Goal: Browse casually: Explore the website without a specific task or goal

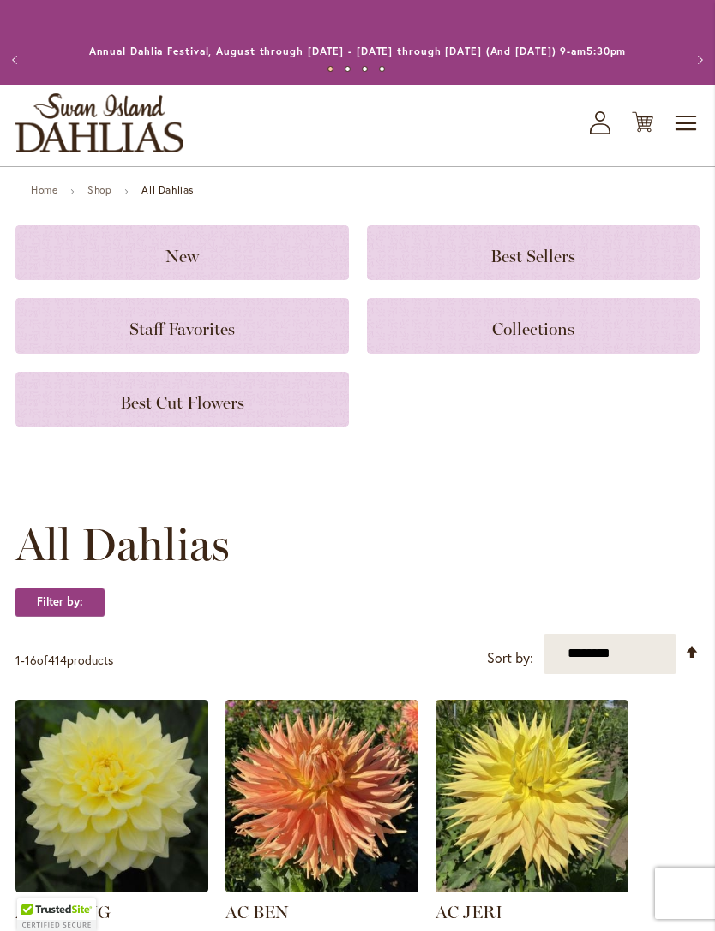
click at [89, 196] on link "Shop" at bounding box center [99, 189] width 24 height 13
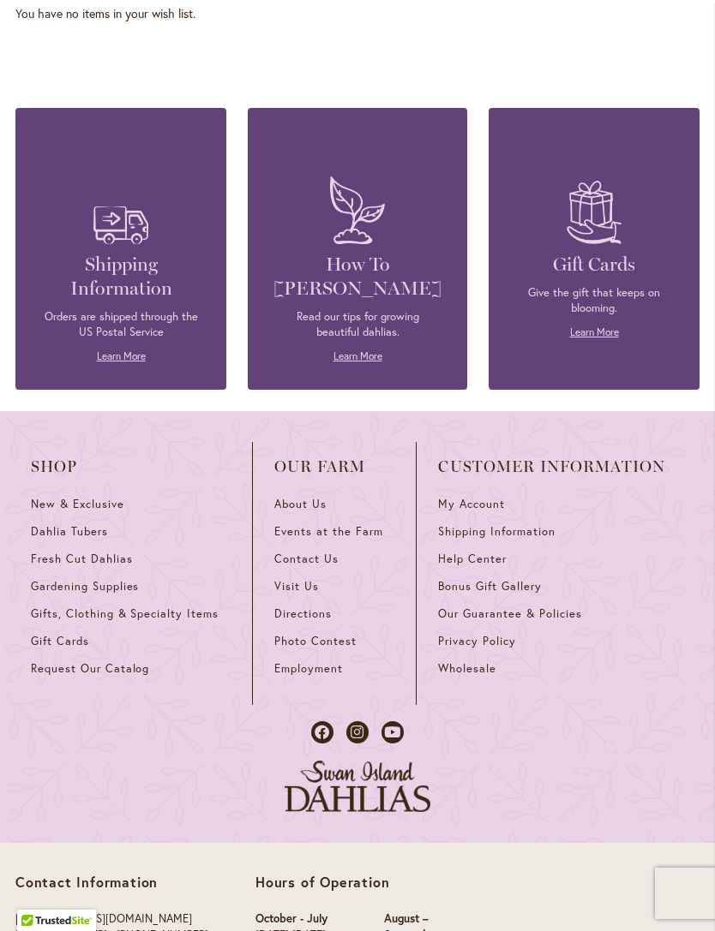
scroll to position [2893, 0]
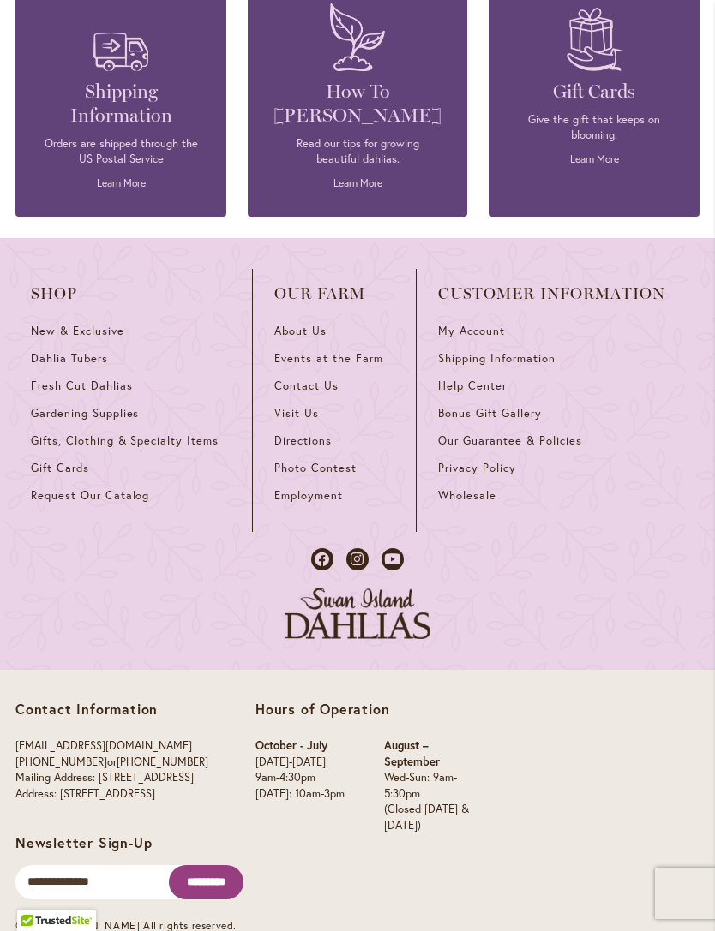
click at [46, 461] on link "Gifts, Clothing & Specialty Items" at bounding box center [131, 447] width 200 height 27
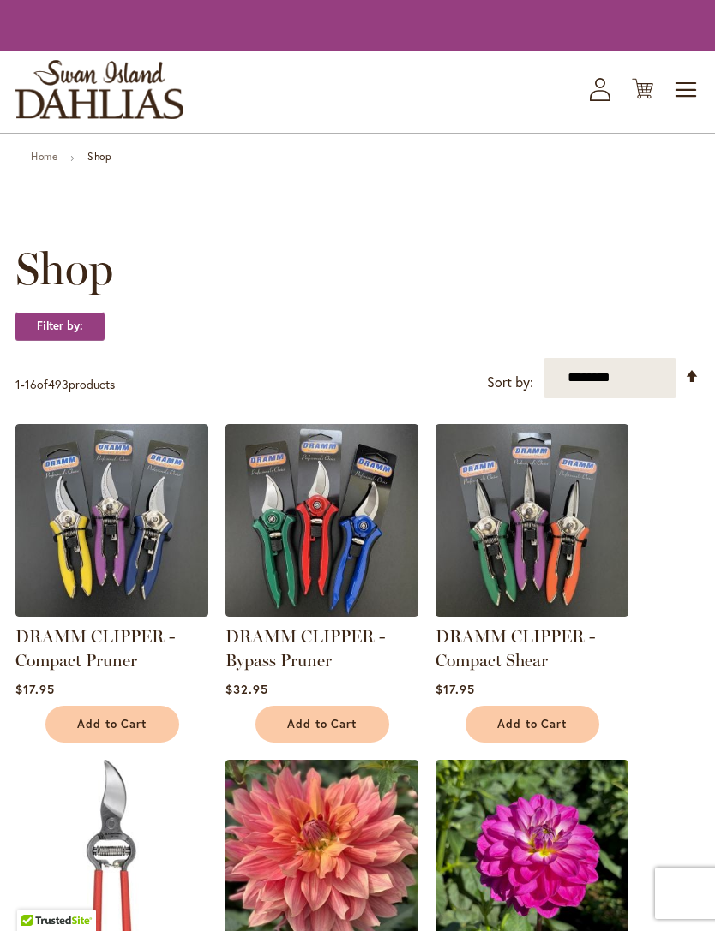
scroll to position [2915, 0]
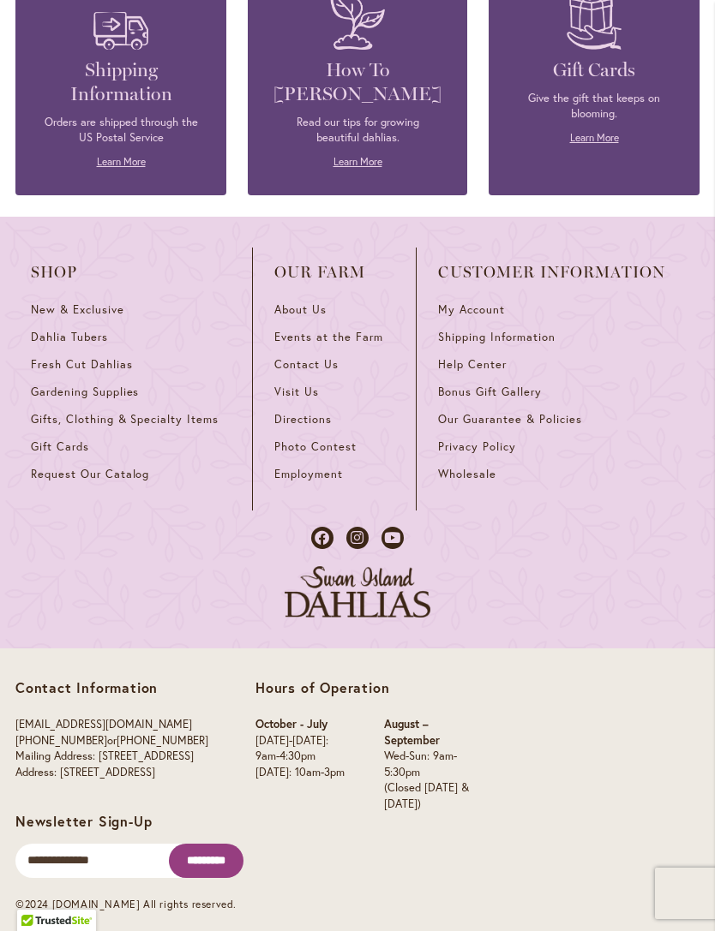
click at [48, 454] on span "Gift Cards" at bounding box center [60, 447] width 58 height 15
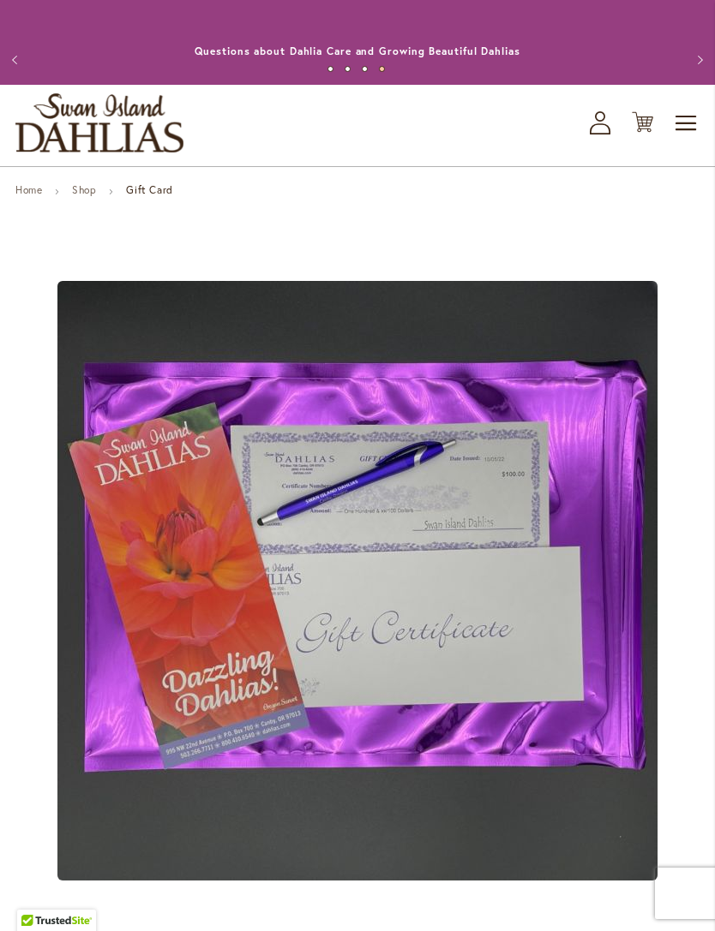
click at [28, 196] on link "Home" at bounding box center [28, 189] width 27 height 13
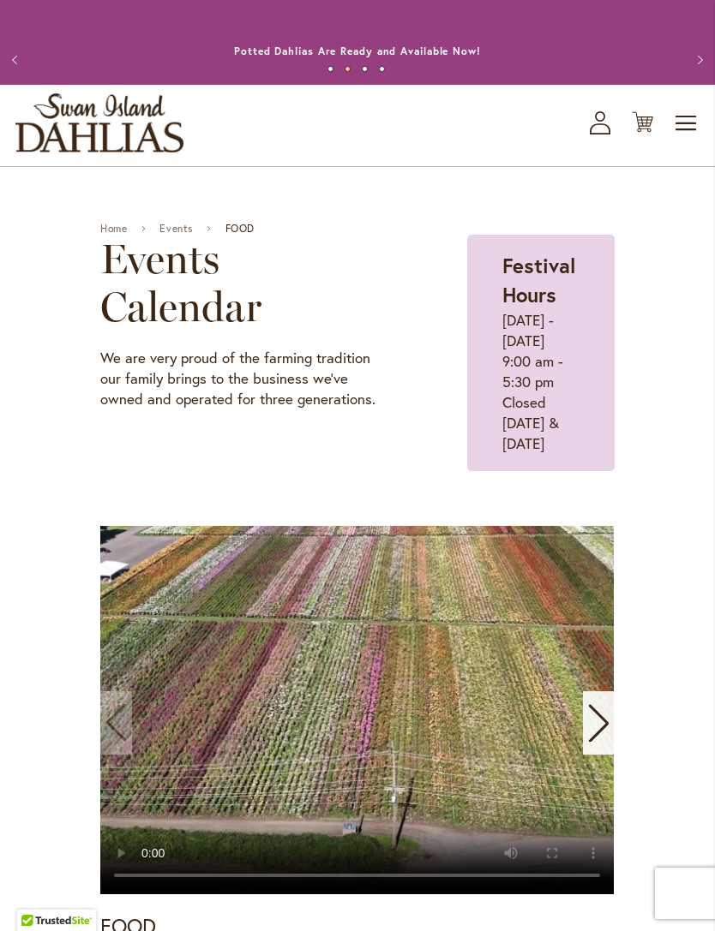
click at [668, 145] on div "Toggle Nav Shop All Shop Dahlia Tubers Collections Fresh Cut Dahlias Gardening …" at bounding box center [357, 125] width 715 height 81
click at [685, 137] on span "Toggle Nav" at bounding box center [686, 123] width 26 height 34
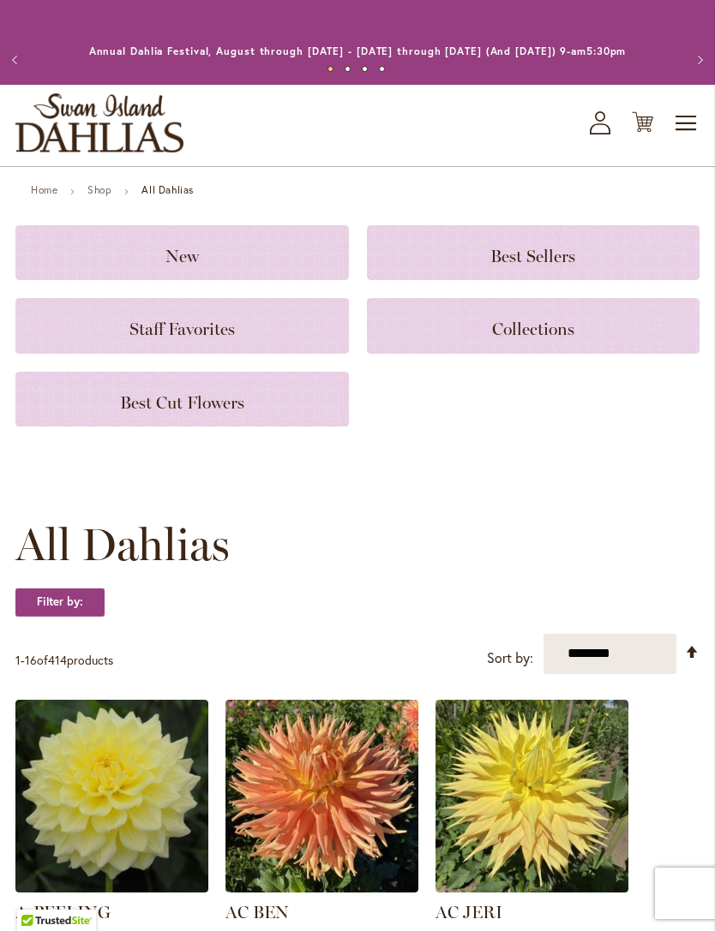
click at [681, 135] on span "Toggle Nav" at bounding box center [686, 123] width 26 height 34
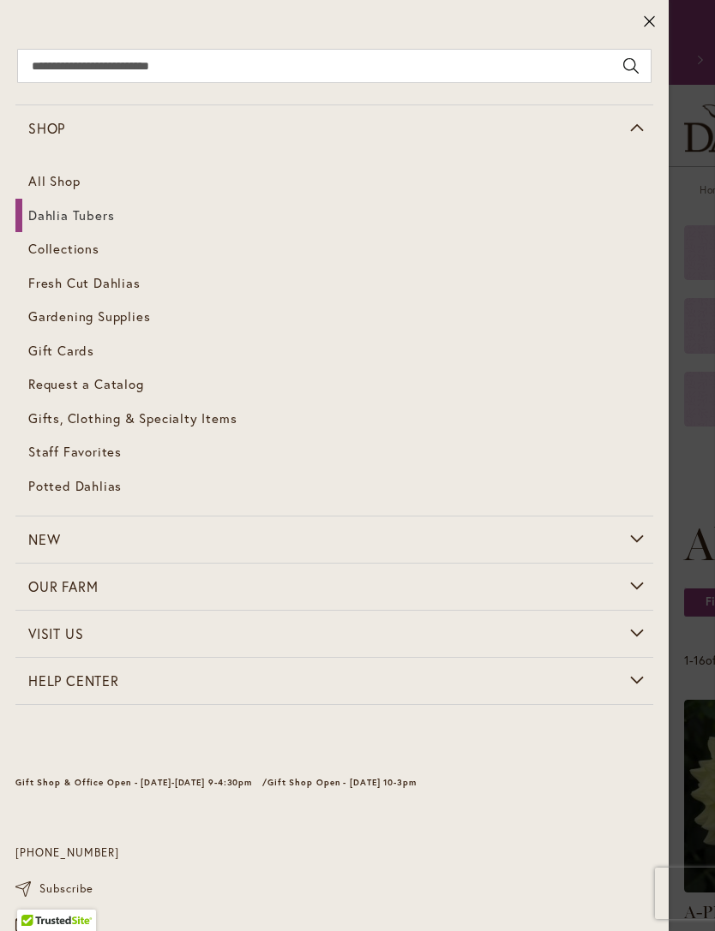
click at [47, 241] on span "Collections" at bounding box center [63, 248] width 71 height 17
